Goal: Check status: Check status

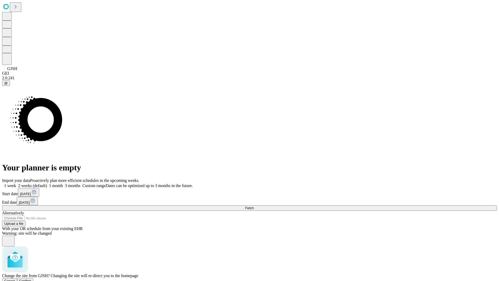
click at [31, 279] on span "Confirm" at bounding box center [25, 281] width 12 height 4
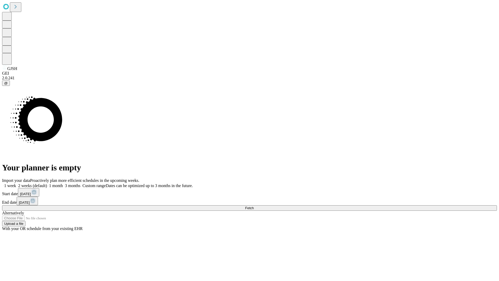
click at [47, 183] on label "2 weeks (default)" at bounding box center [31, 185] width 31 height 4
click at [254, 206] on span "Fetch" at bounding box center [249, 208] width 9 height 4
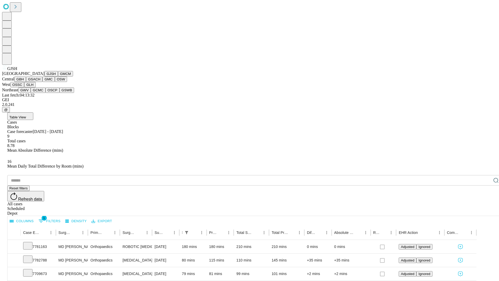
click at [58, 76] on button "GMCM" at bounding box center [65, 73] width 15 height 5
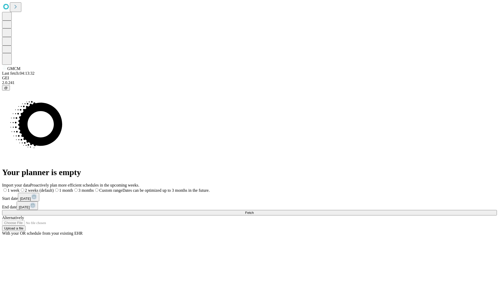
click at [254, 211] on span "Fetch" at bounding box center [249, 213] width 9 height 4
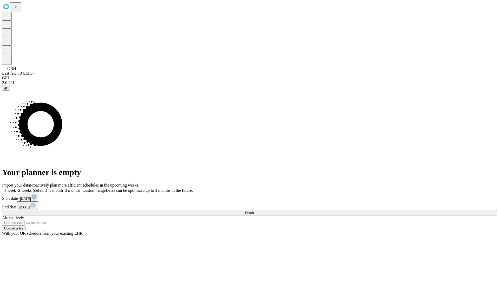
click at [47, 188] on label "2 weeks (default)" at bounding box center [31, 190] width 31 height 4
click at [254, 211] on span "Fetch" at bounding box center [249, 213] width 9 height 4
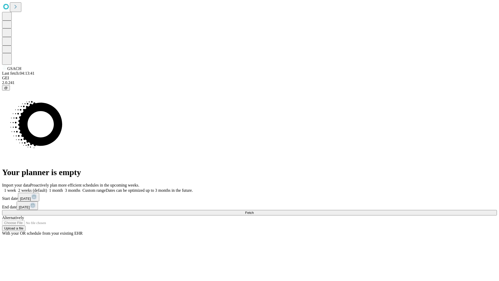
click at [47, 188] on label "2 weeks (default)" at bounding box center [31, 190] width 31 height 4
click at [254, 211] on span "Fetch" at bounding box center [249, 213] width 9 height 4
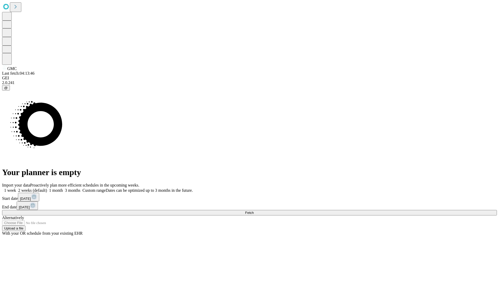
click at [47, 188] on label "2 weeks (default)" at bounding box center [31, 190] width 31 height 4
click at [254, 211] on span "Fetch" at bounding box center [249, 213] width 9 height 4
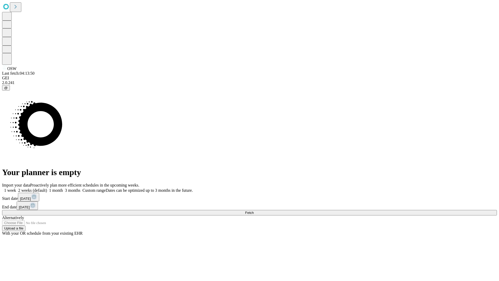
click at [47, 188] on label "2 weeks (default)" at bounding box center [31, 190] width 31 height 4
click at [254, 211] on span "Fetch" at bounding box center [249, 213] width 9 height 4
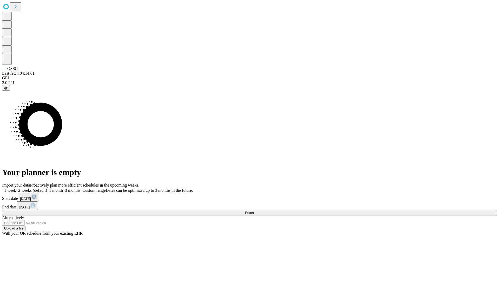
click at [47, 188] on label "2 weeks (default)" at bounding box center [31, 190] width 31 height 4
click at [254, 211] on span "Fetch" at bounding box center [249, 213] width 9 height 4
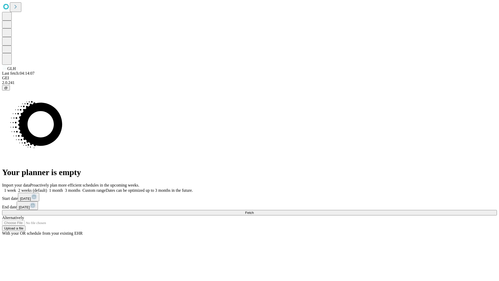
click at [47, 188] on label "2 weeks (default)" at bounding box center [31, 190] width 31 height 4
click at [254, 211] on span "Fetch" at bounding box center [249, 213] width 9 height 4
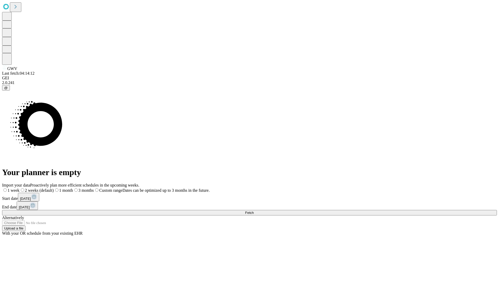
click at [254, 211] on span "Fetch" at bounding box center [249, 213] width 9 height 4
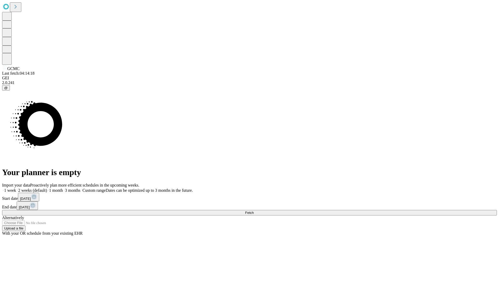
click at [254, 211] on span "Fetch" at bounding box center [249, 213] width 9 height 4
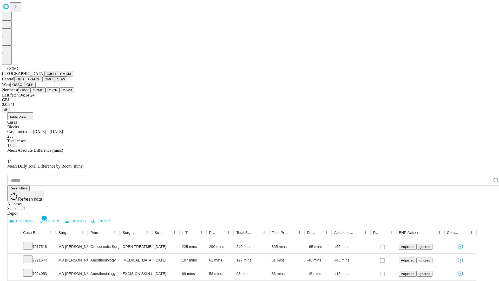
click at [45, 93] on button "OSCP" at bounding box center [52, 89] width 14 height 5
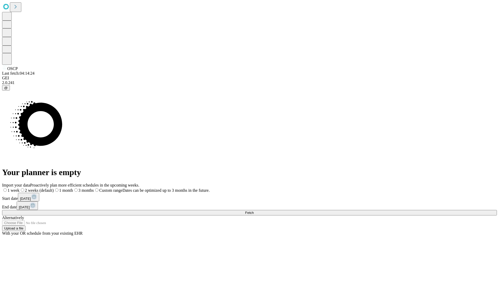
click at [54, 188] on label "2 weeks (default)" at bounding box center [36, 190] width 34 height 4
click at [254, 211] on span "Fetch" at bounding box center [249, 213] width 9 height 4
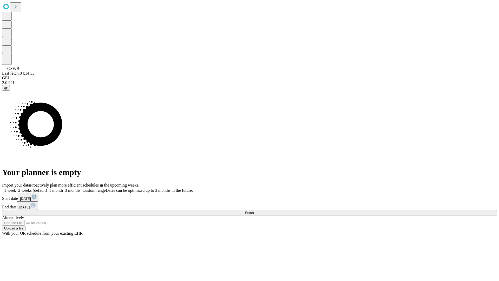
click at [254, 211] on span "Fetch" at bounding box center [249, 213] width 9 height 4
